Goal: Information Seeking & Learning: Learn about a topic

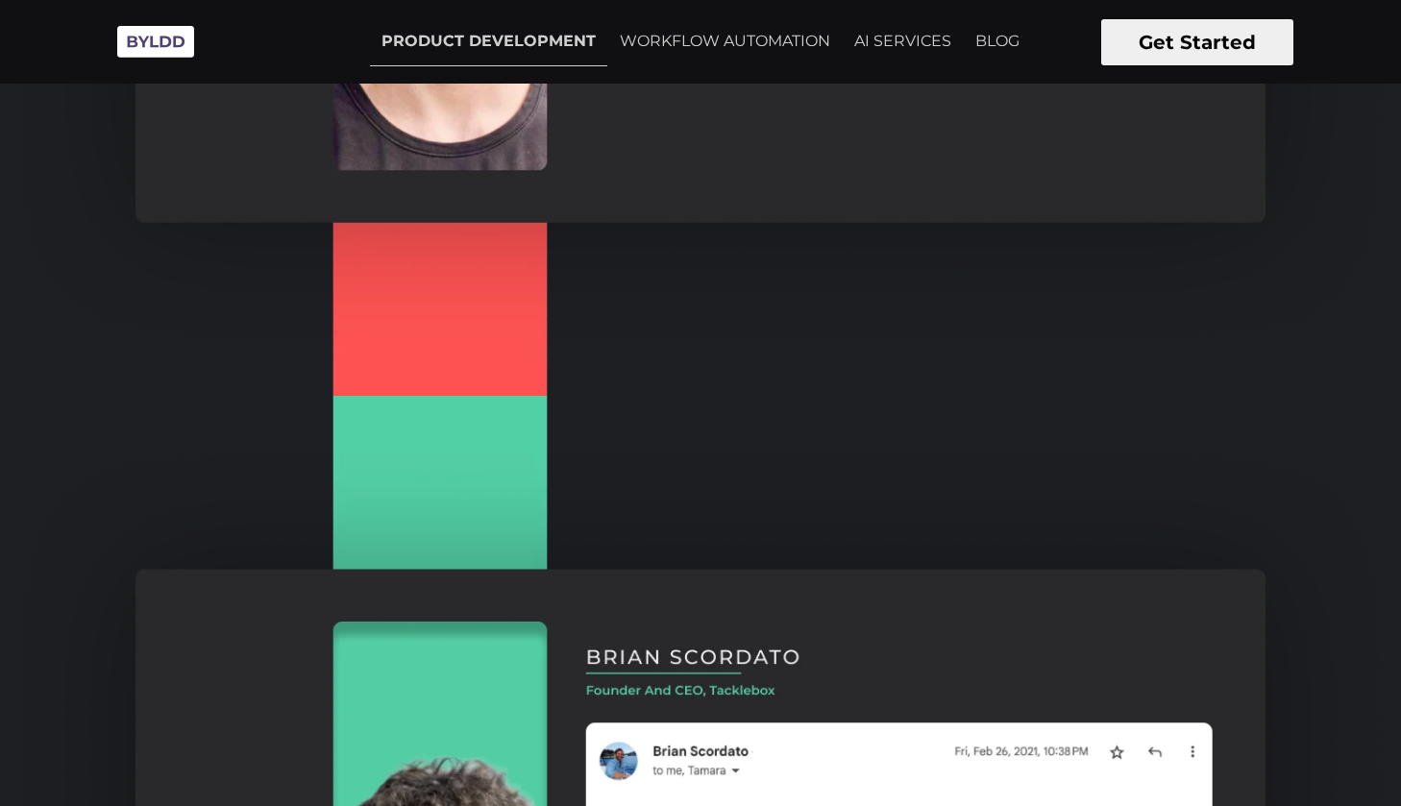
scroll to position [2712, 0]
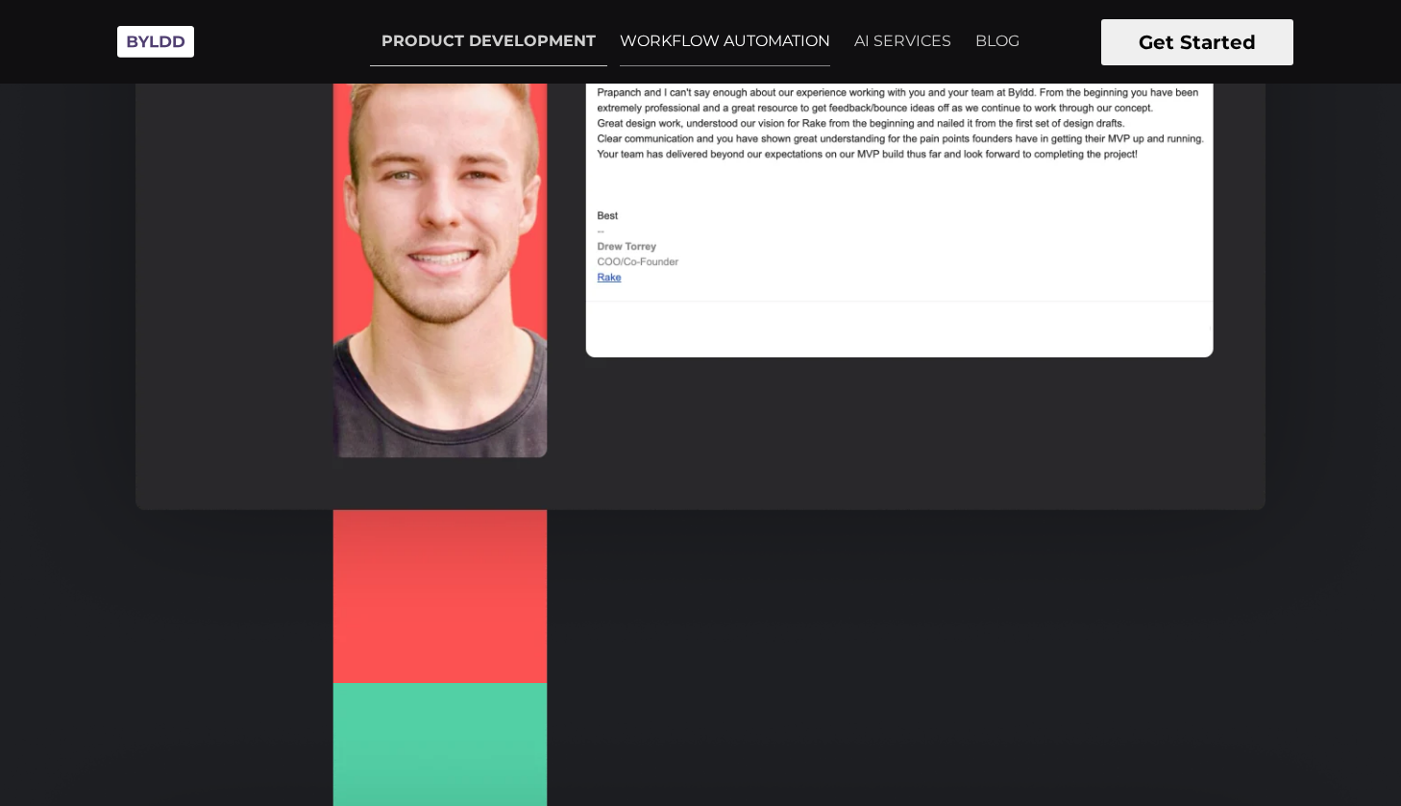
click at [688, 34] on link "WORKFLOW AUTOMATION" at bounding box center [724, 41] width 233 height 48
click at [861, 43] on link "AI SERVICES" at bounding box center [902, 41] width 120 height 48
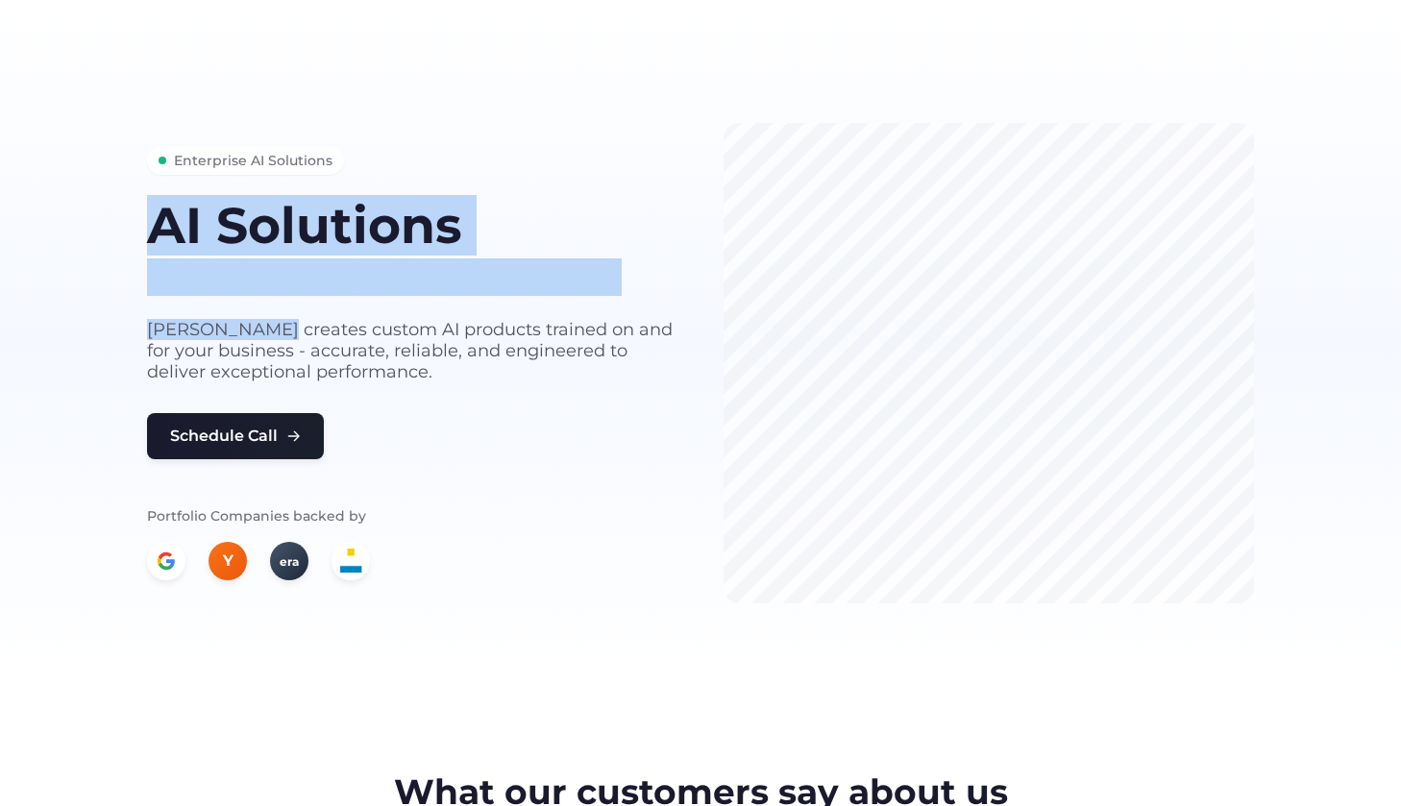
drag, startPoint x: 149, startPoint y: 229, endPoint x: 621, endPoint y: 313, distance: 479.2
click at [621, 313] on div "Enterprise AI Solutions AI Solutions built for your business needs Byldd create…" at bounding box center [412, 363] width 530 height 434
copy div "AI Solutions built for your business needs"
